Goal: Transaction & Acquisition: Purchase product/service

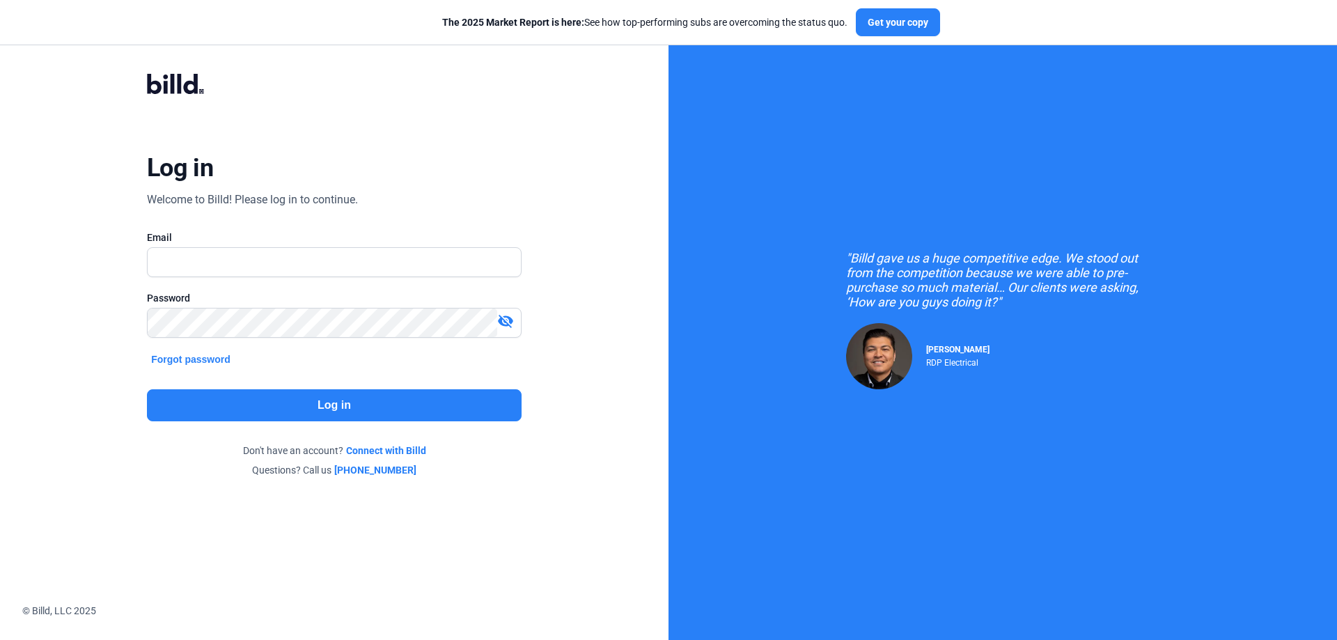
type input "[PERSON_NAME][EMAIL_ADDRESS][DOMAIN_NAME]"
click at [287, 407] on button "Log in" at bounding box center [334, 405] width 375 height 32
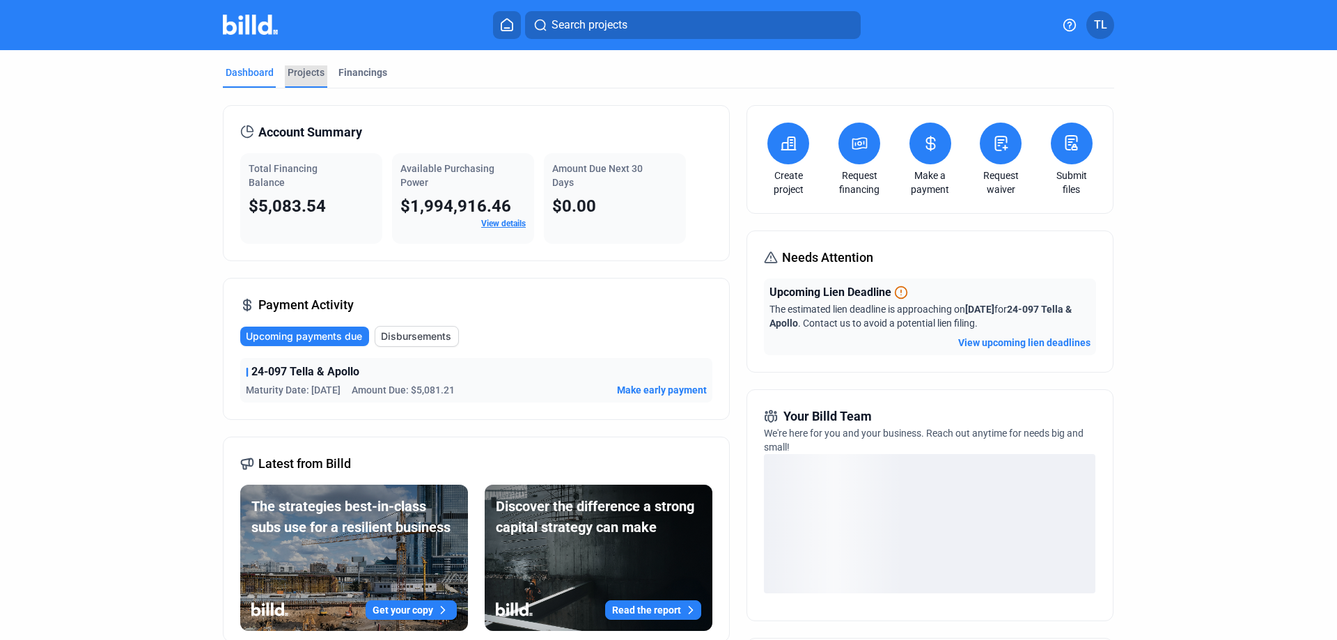
click at [293, 71] on div "Projects" at bounding box center [306, 72] width 37 height 14
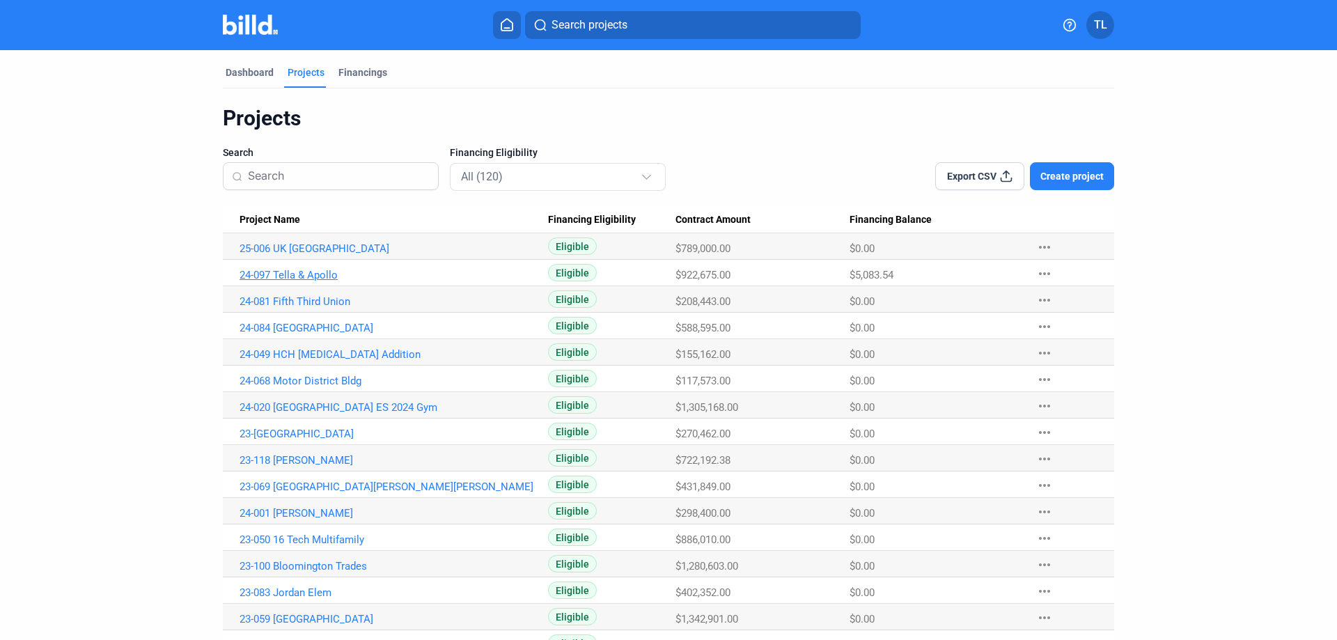
click at [259, 255] on link "24-097 Tella & Apollo" at bounding box center [394, 248] width 309 height 13
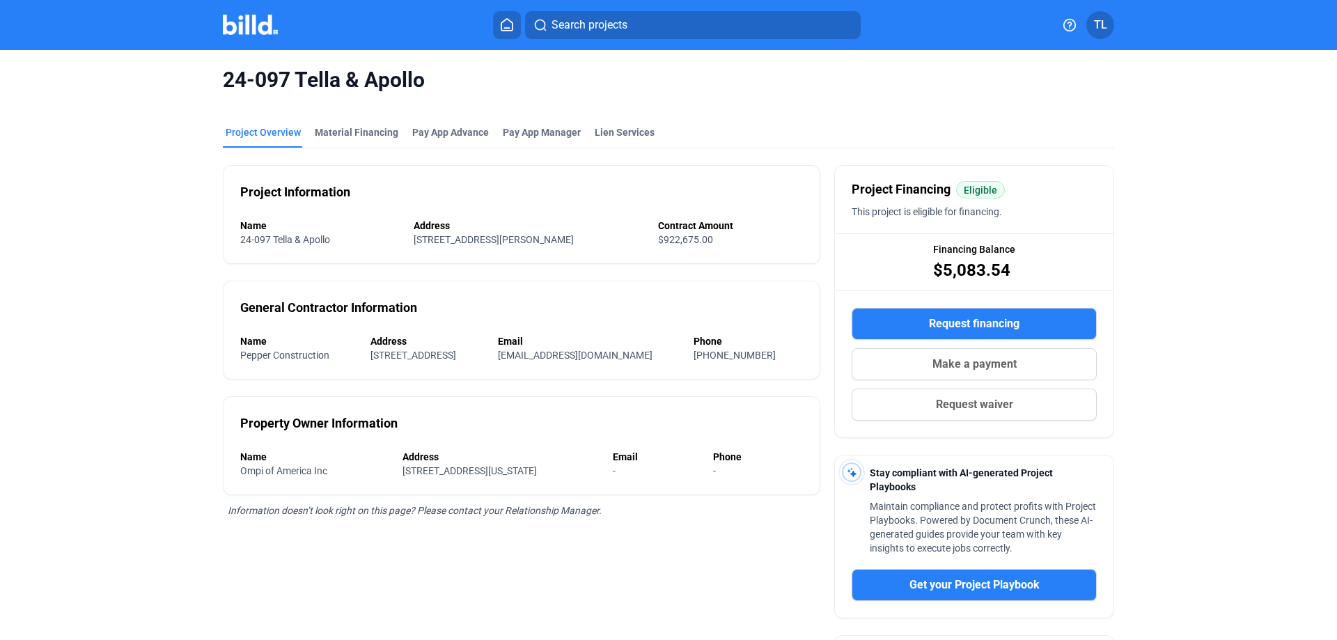
click at [927, 352] on button "Make a payment" at bounding box center [974, 364] width 245 height 32
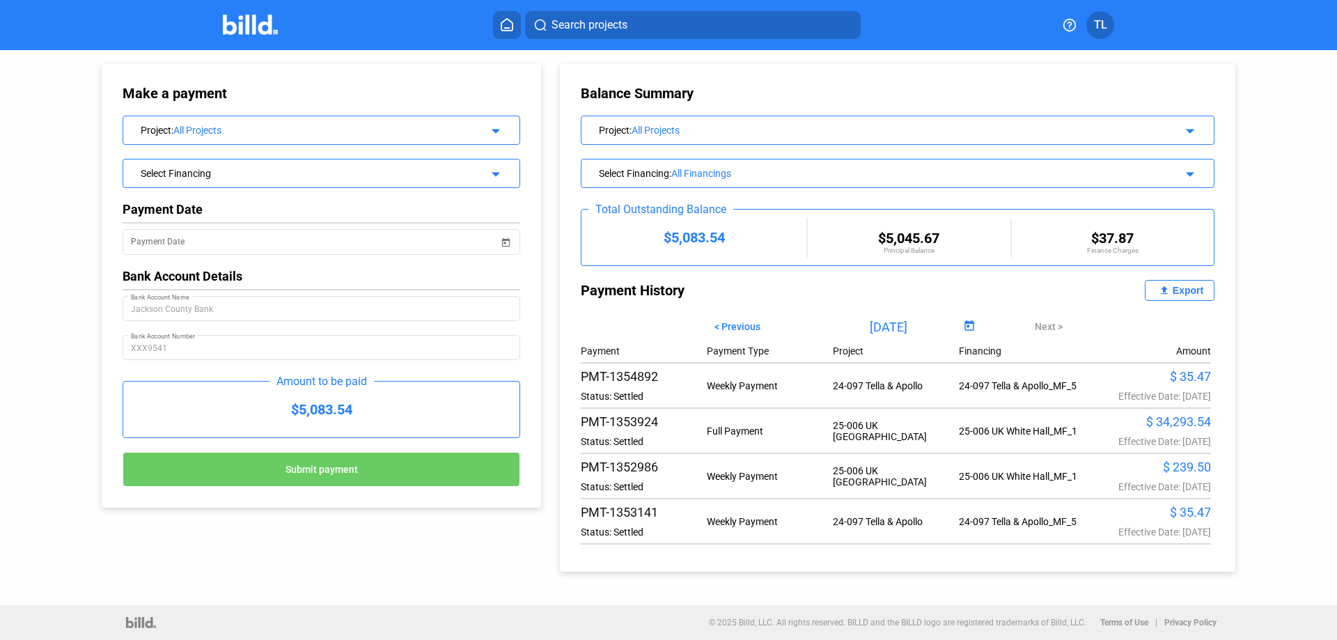
click at [336, 473] on span "Submit payment" at bounding box center [322, 470] width 72 height 11
click at [185, 240] on input "Payment Date" at bounding box center [315, 242] width 368 height 17
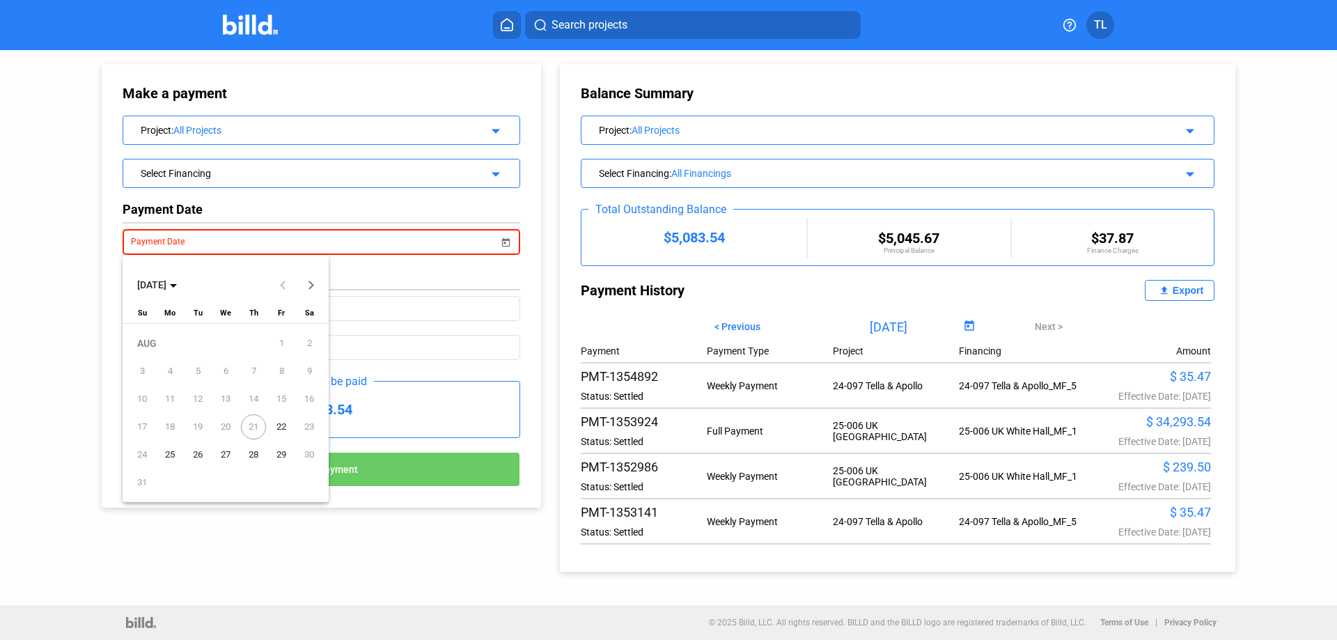
click at [254, 421] on span "21" at bounding box center [253, 426] width 25 height 25
click at [281, 424] on span "22" at bounding box center [281, 426] width 25 height 25
type input "[DATE]"
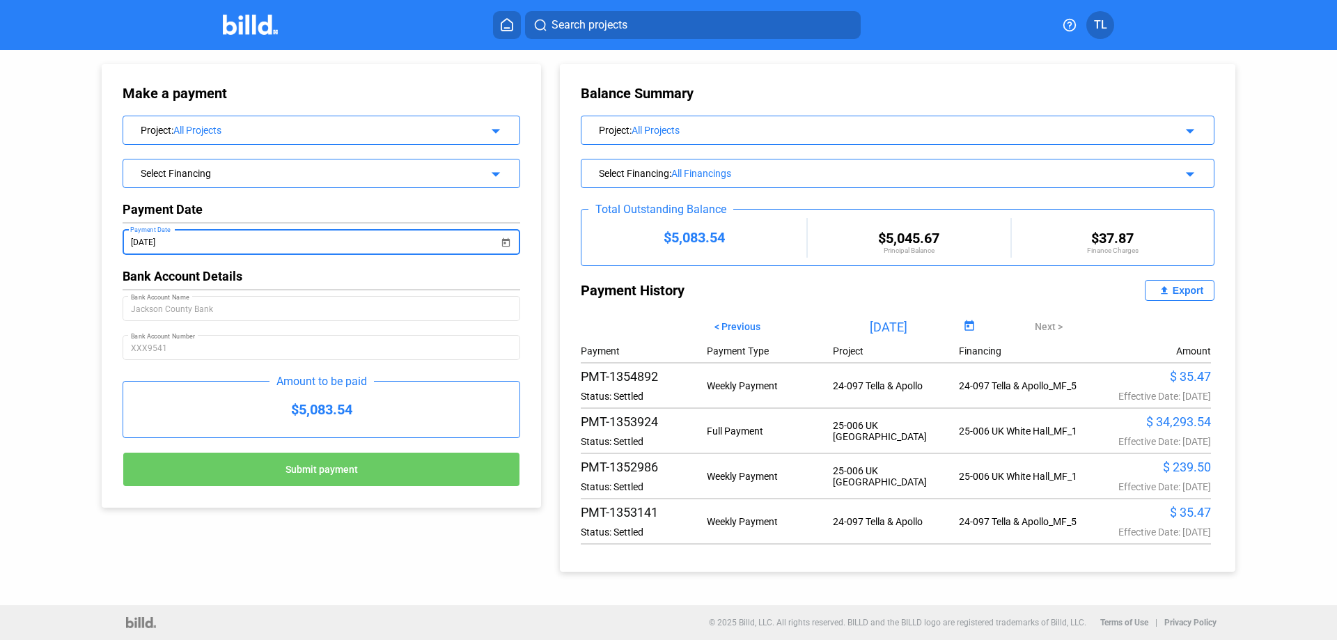
click at [330, 469] on span "Submit payment" at bounding box center [322, 470] width 72 height 11
